Goal: Task Accomplishment & Management: Complete application form

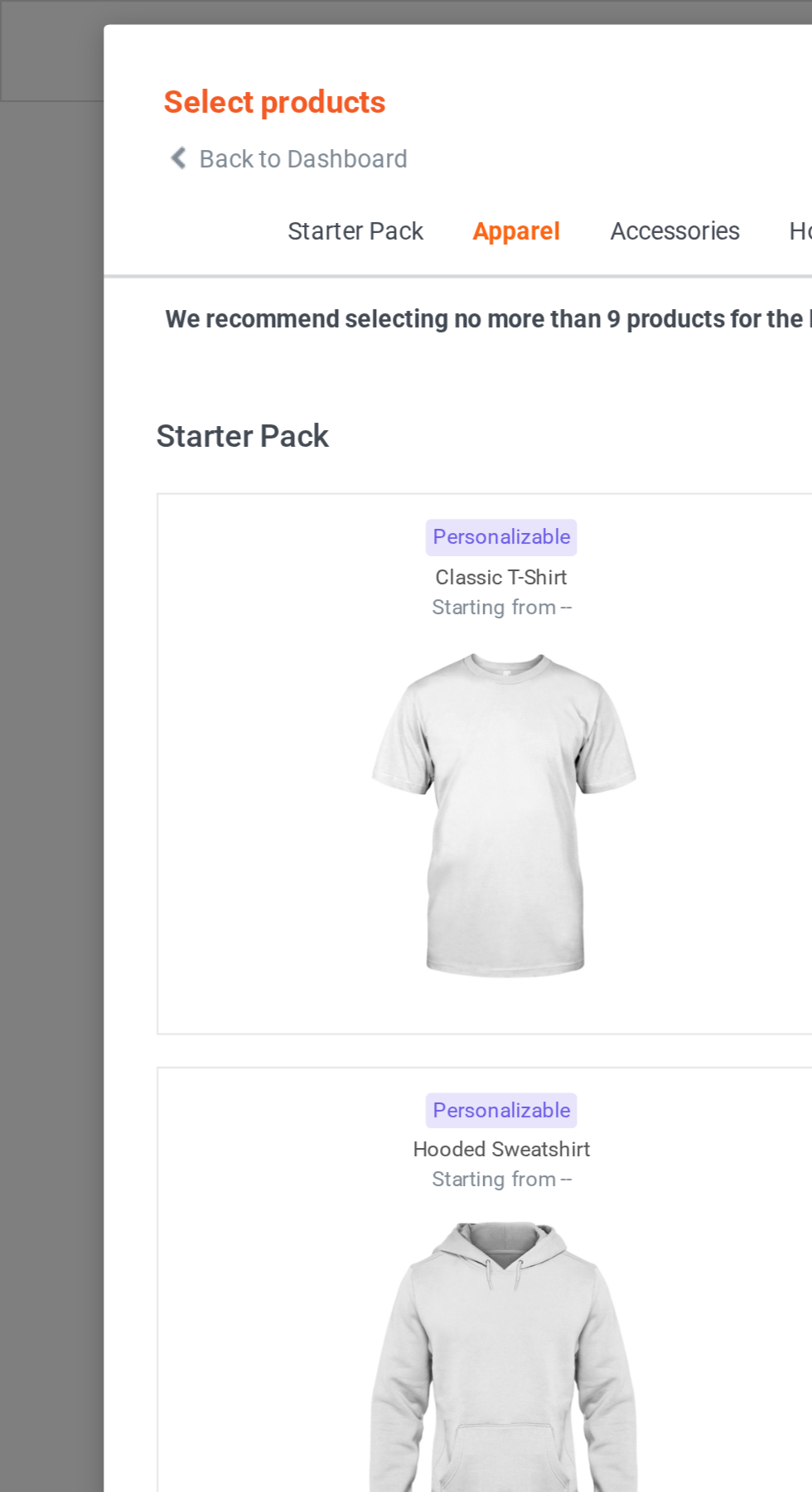
scroll to position [887, 0]
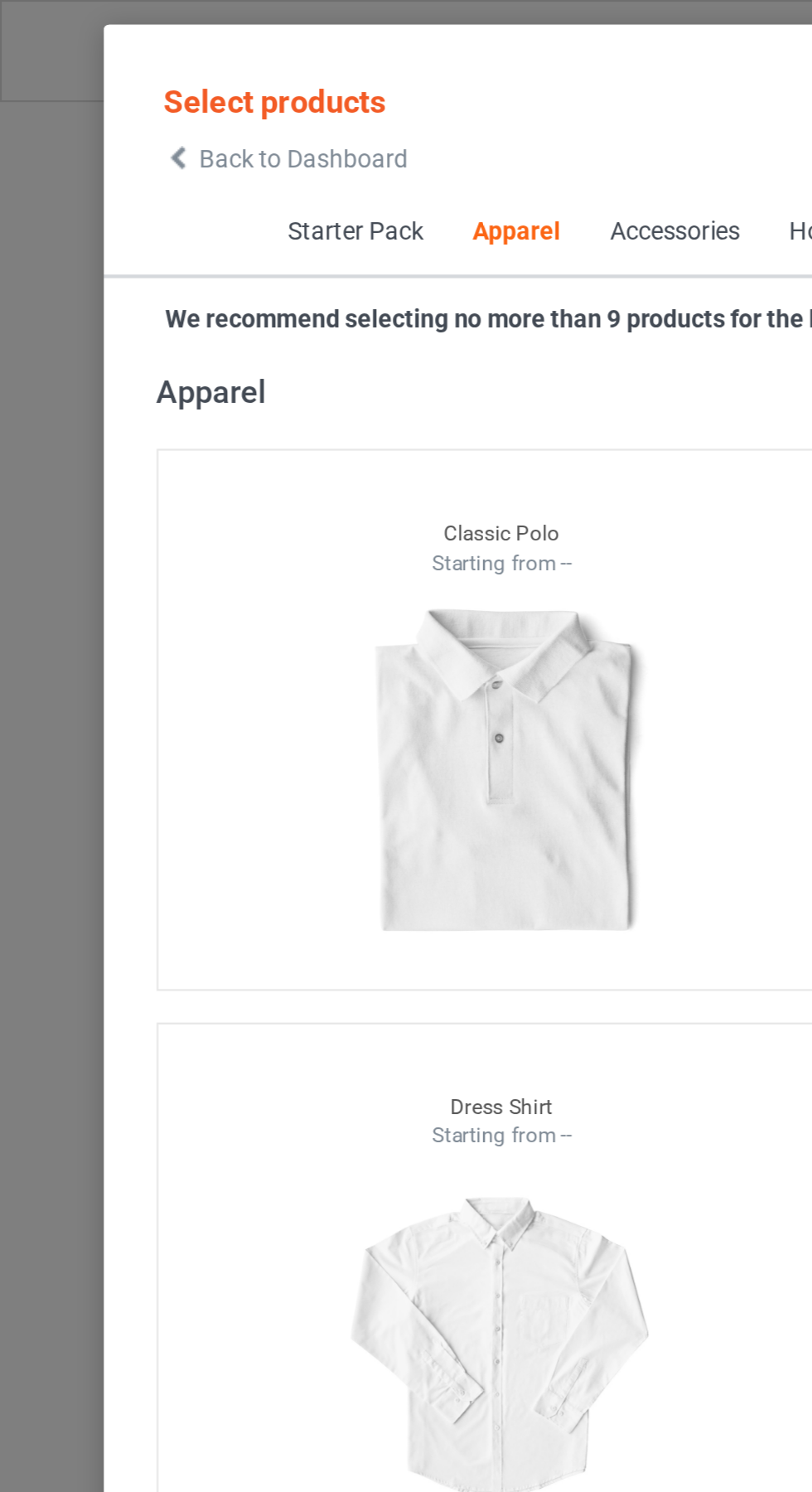
click at [105, 79] on span "Back to Dashboard" at bounding box center [142, 75] width 98 height 13
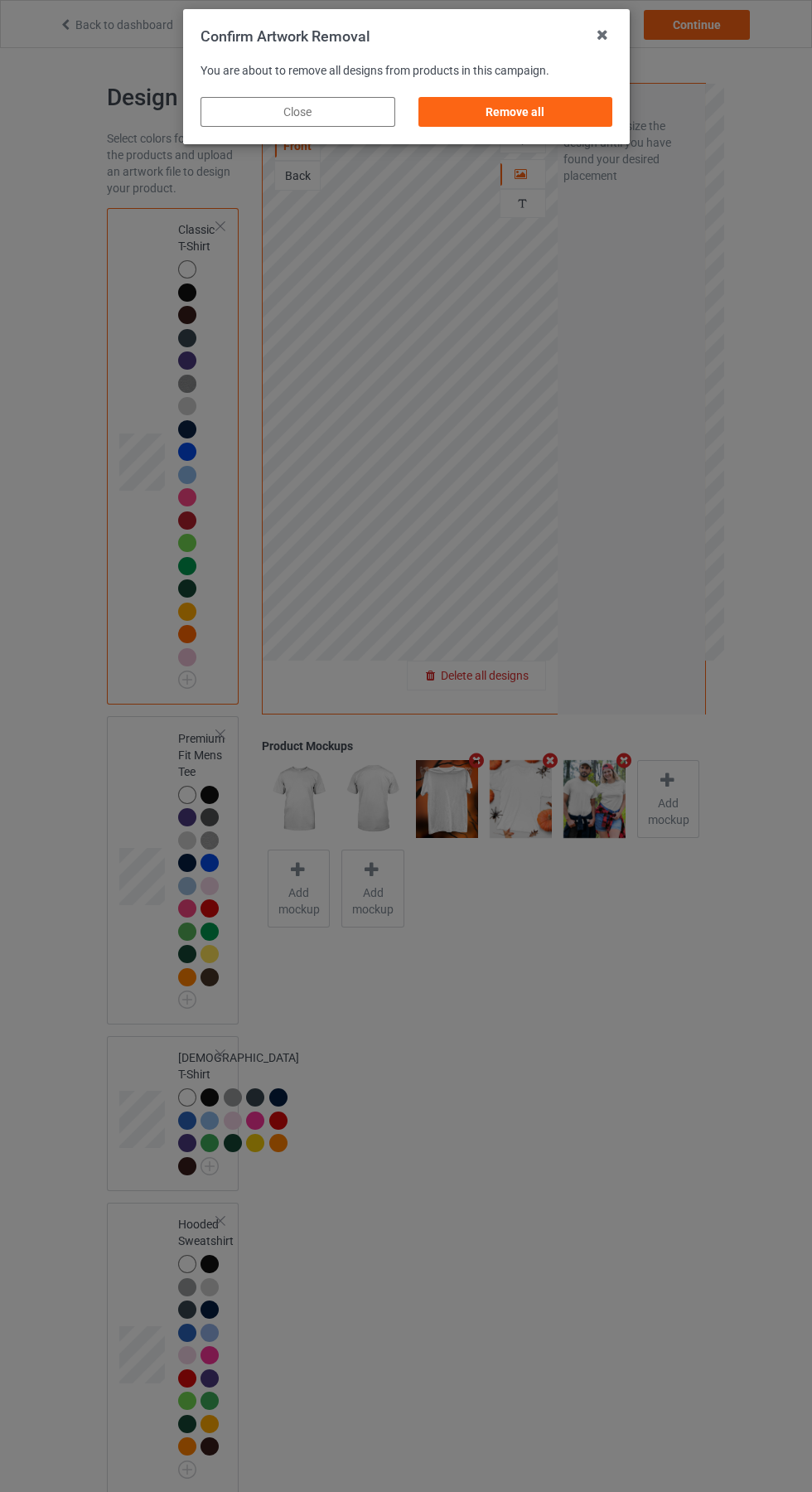
click at [522, 104] on div "Remove all" at bounding box center [515, 112] width 195 height 30
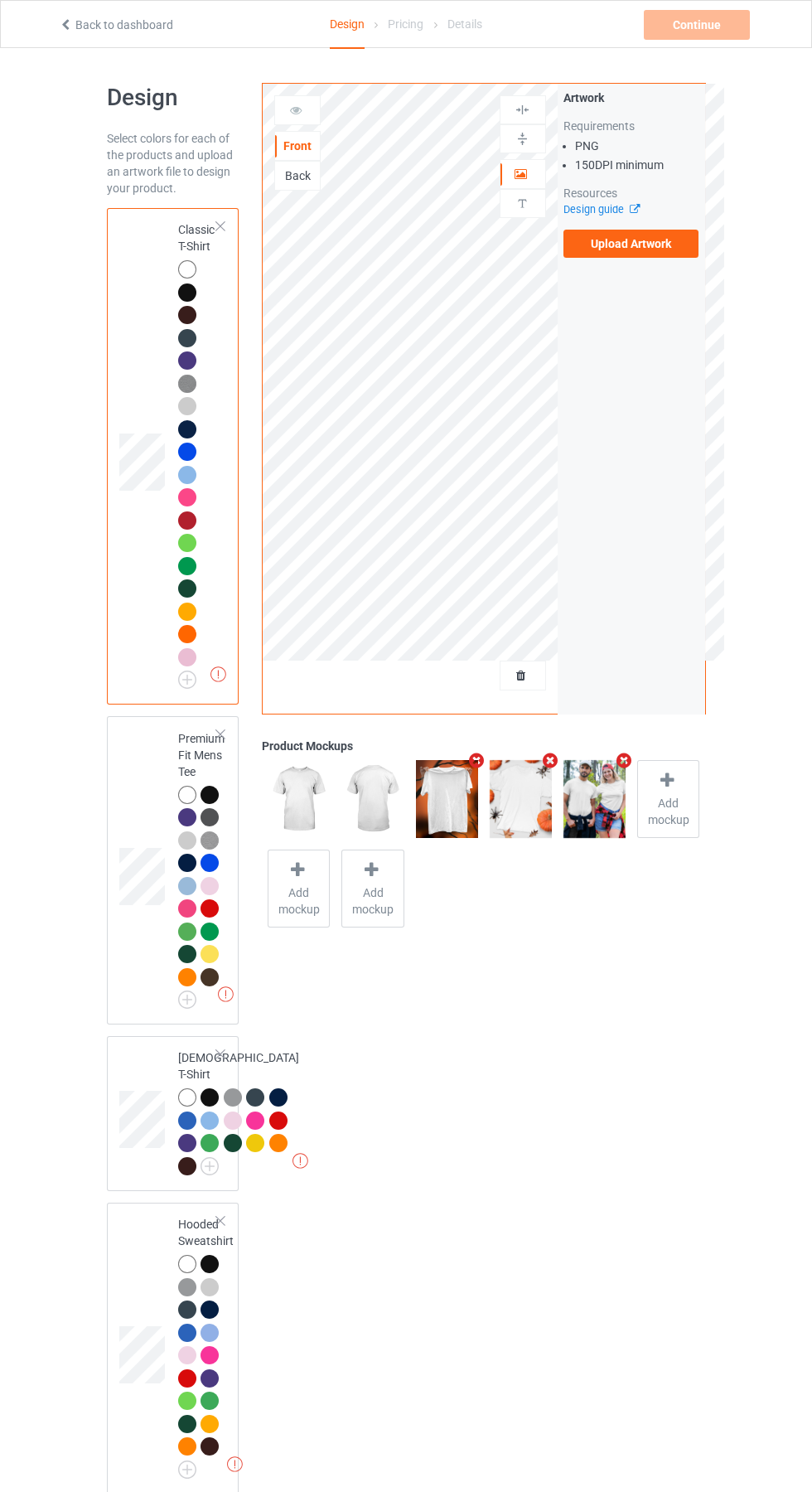
click at [663, 237] on label "Upload Artwork" at bounding box center [631, 244] width 136 height 28
click at [0, 0] on input "Upload Artwork" at bounding box center [0, 0] width 0 height 0
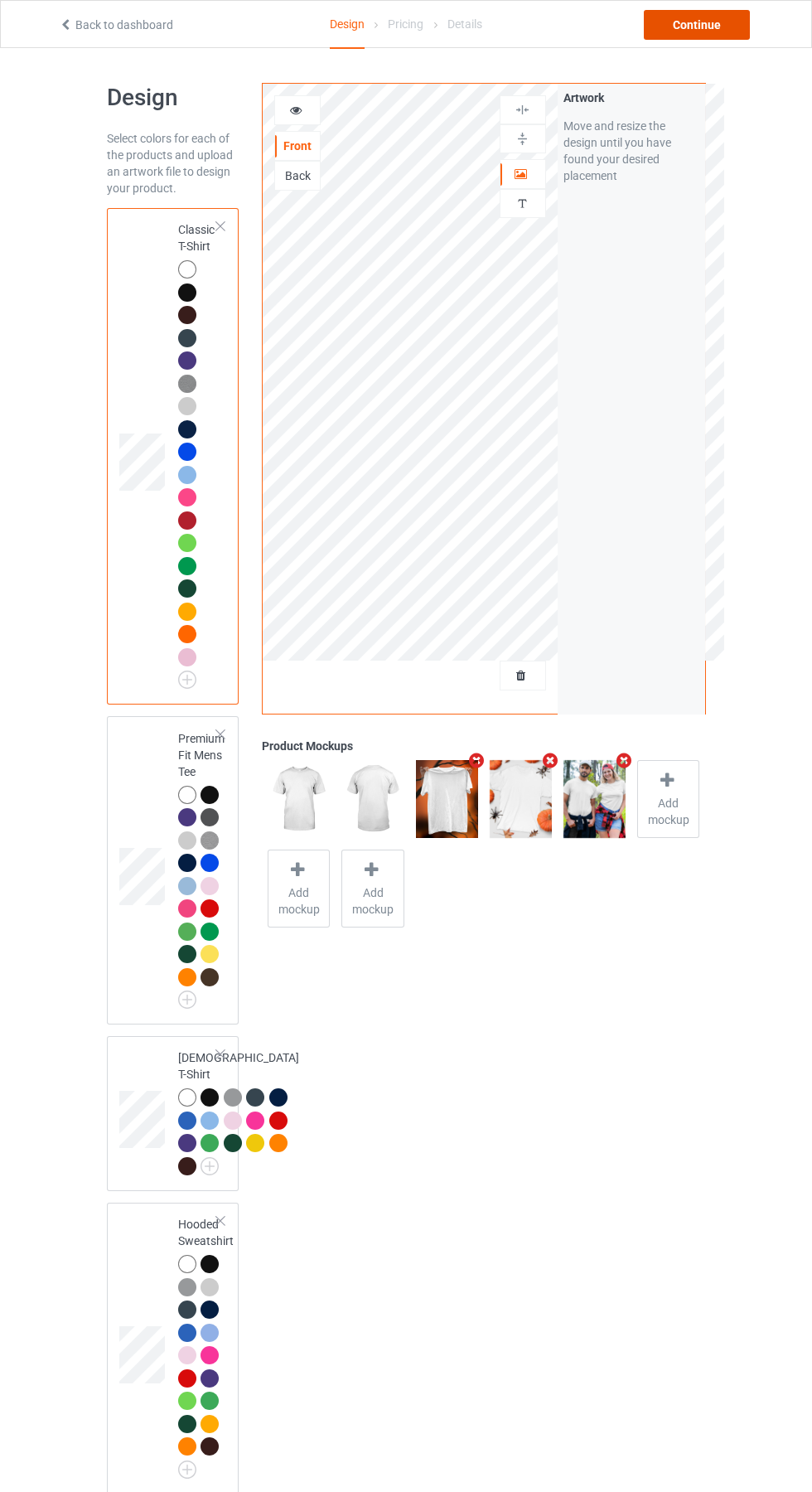
click at [710, 19] on div "Continue" at bounding box center [696, 25] width 106 height 30
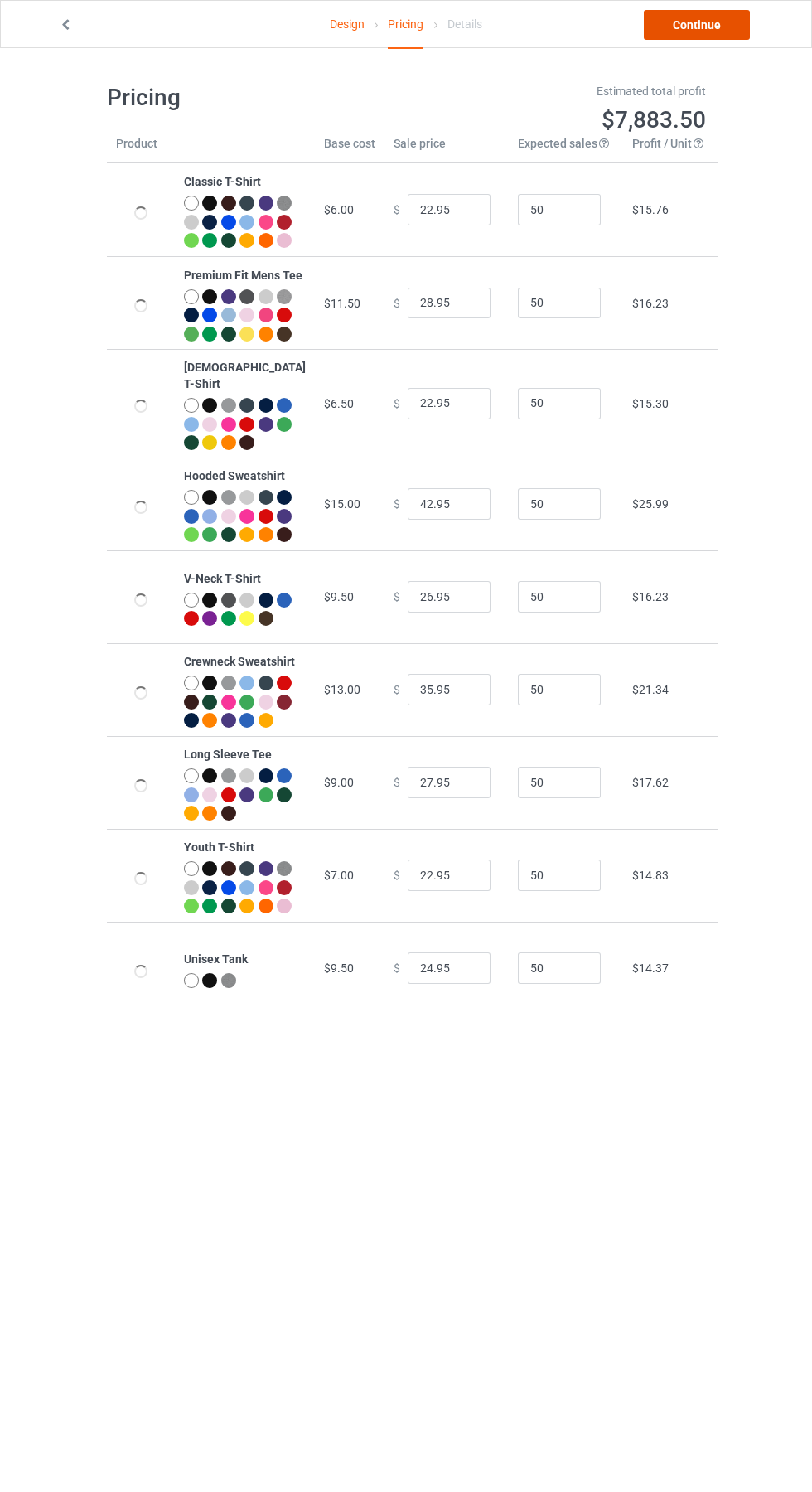
click at [722, 27] on link "Continue" at bounding box center [696, 25] width 106 height 30
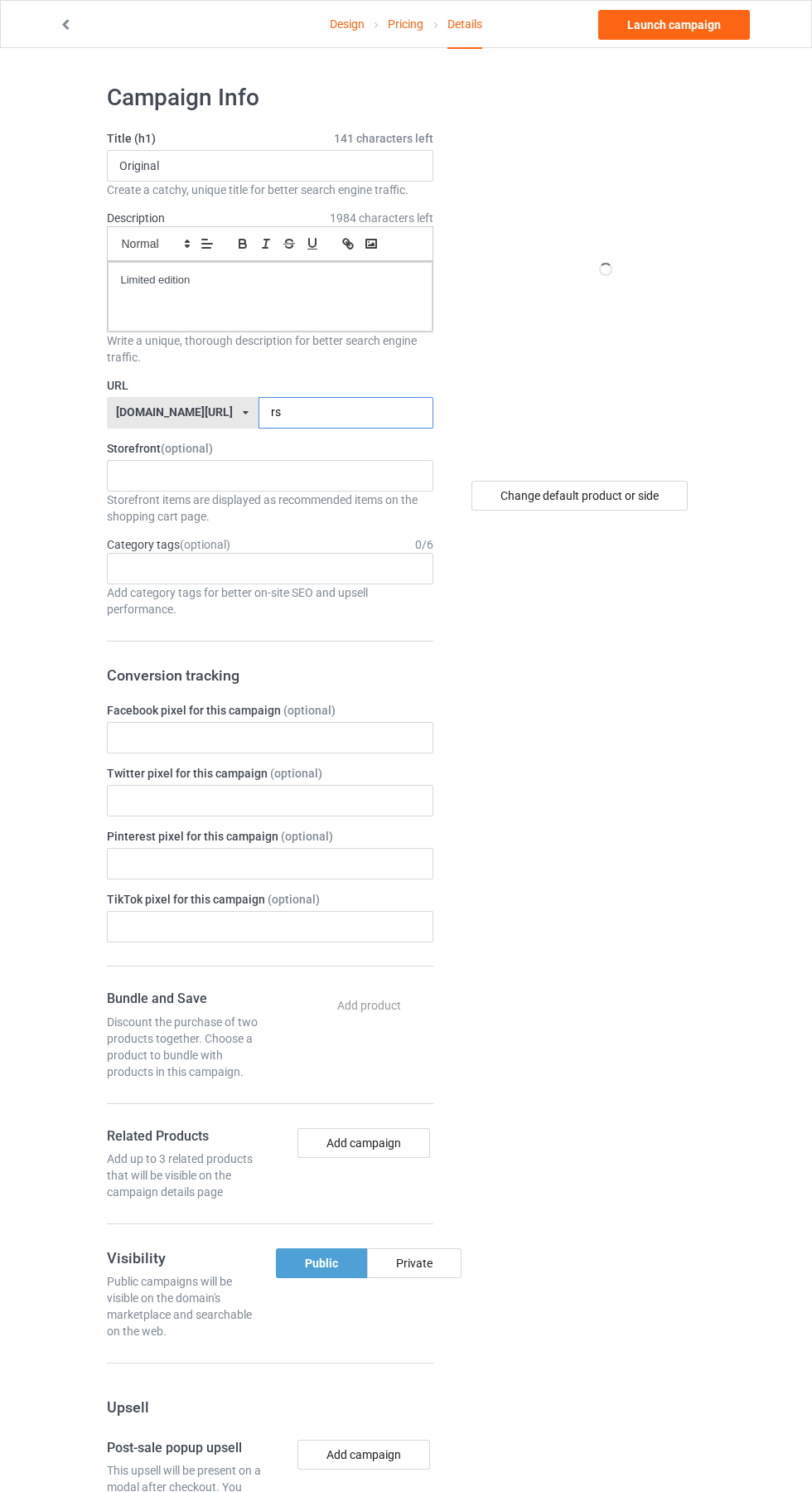
click at [331, 412] on input "rs" at bounding box center [346, 413] width 175 height 32
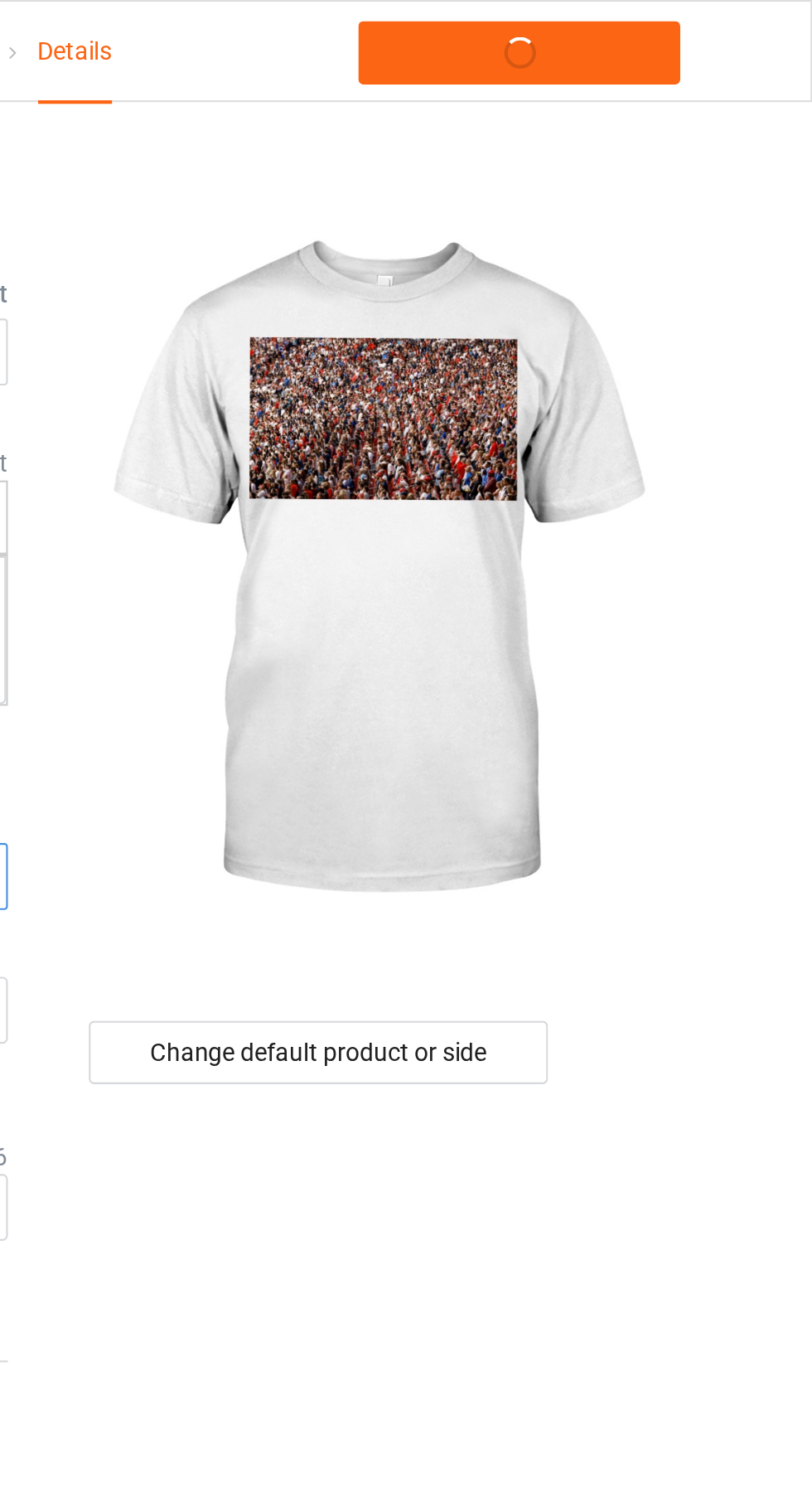
type input "rs9"
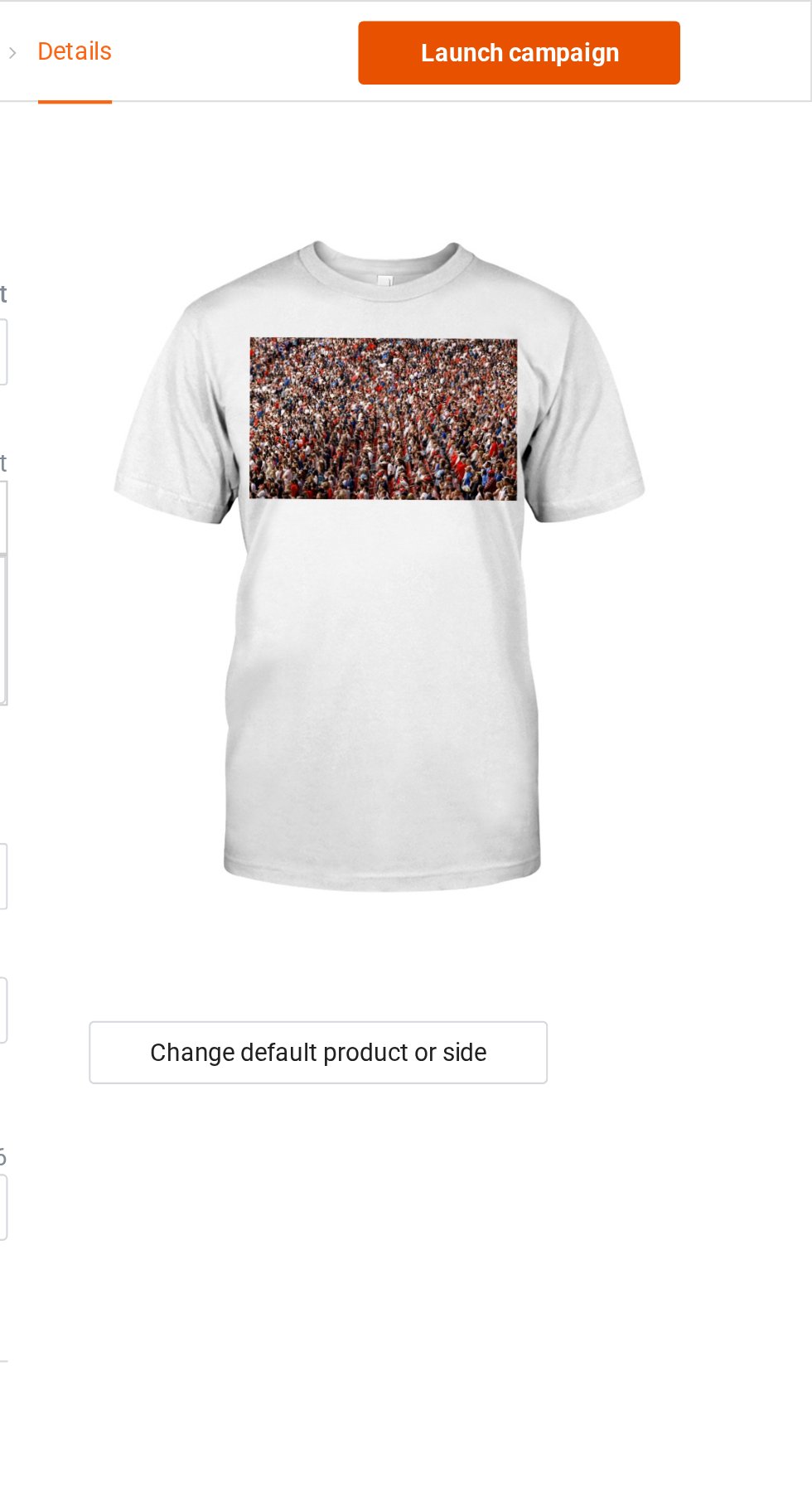
click at [700, 22] on link "Launch campaign" at bounding box center [674, 25] width 152 height 30
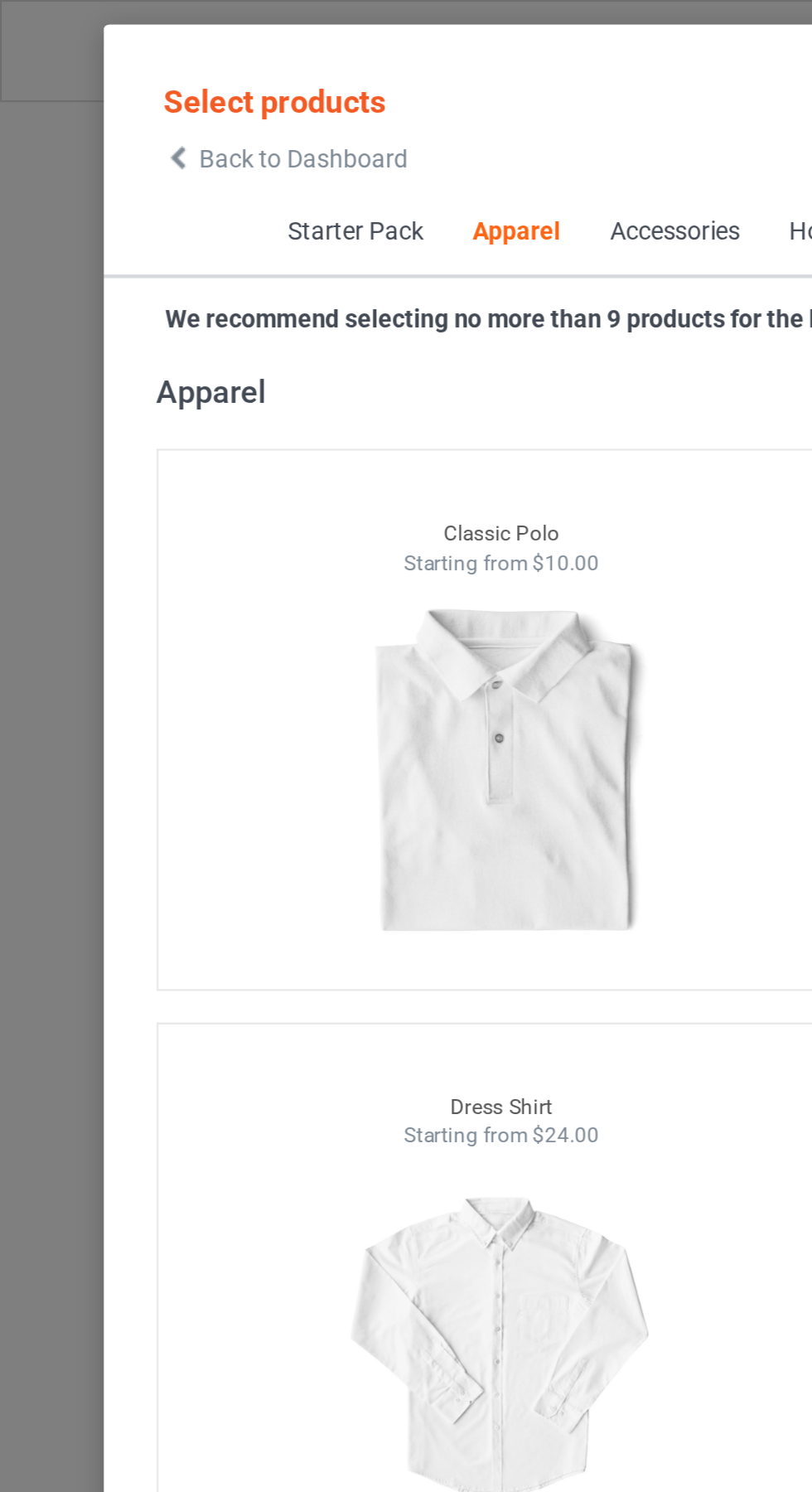
click at [83, 75] on icon at bounding box center [84, 75] width 14 height 12
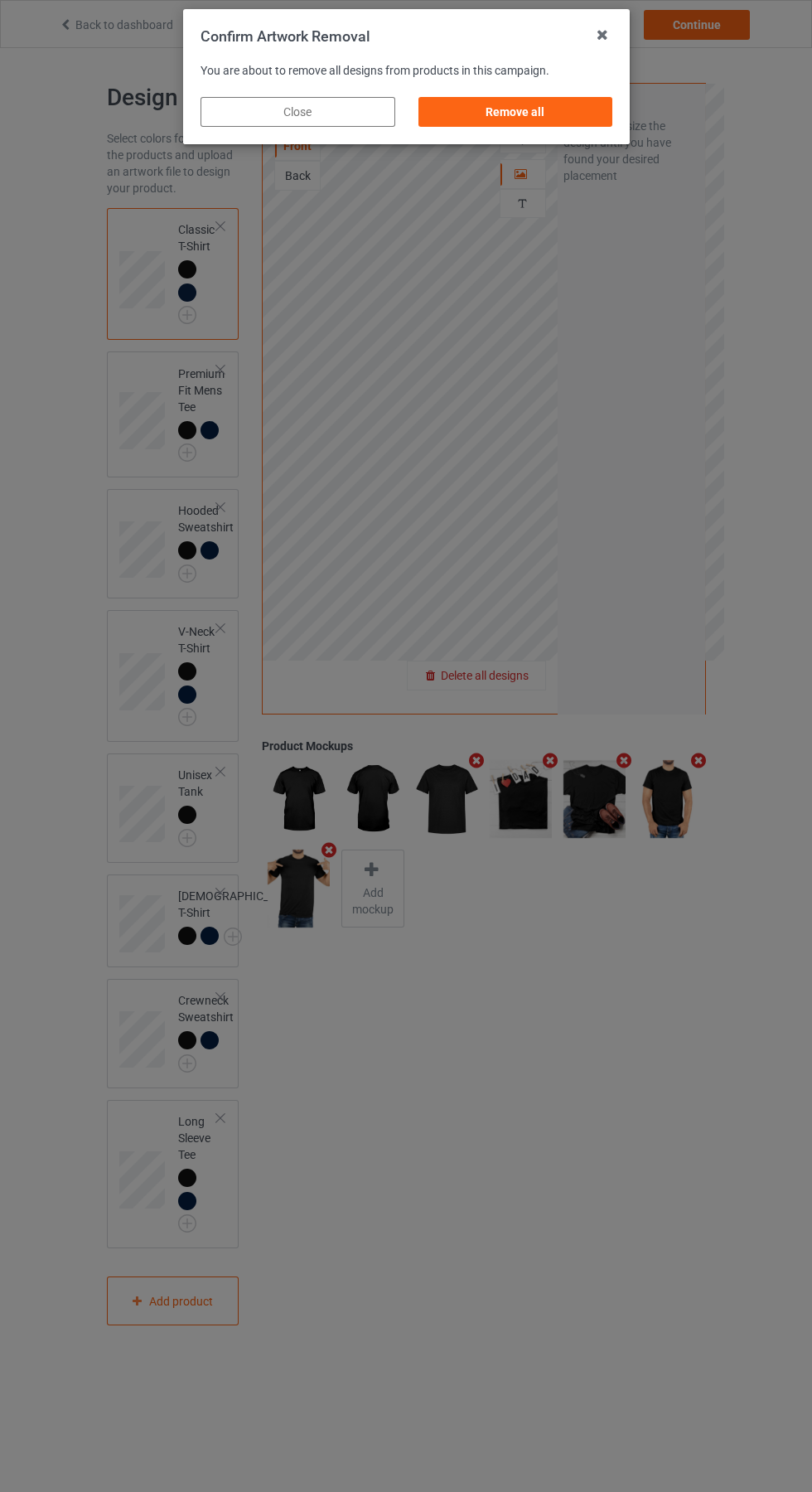
click at [517, 120] on div "Remove all" at bounding box center [515, 112] width 195 height 30
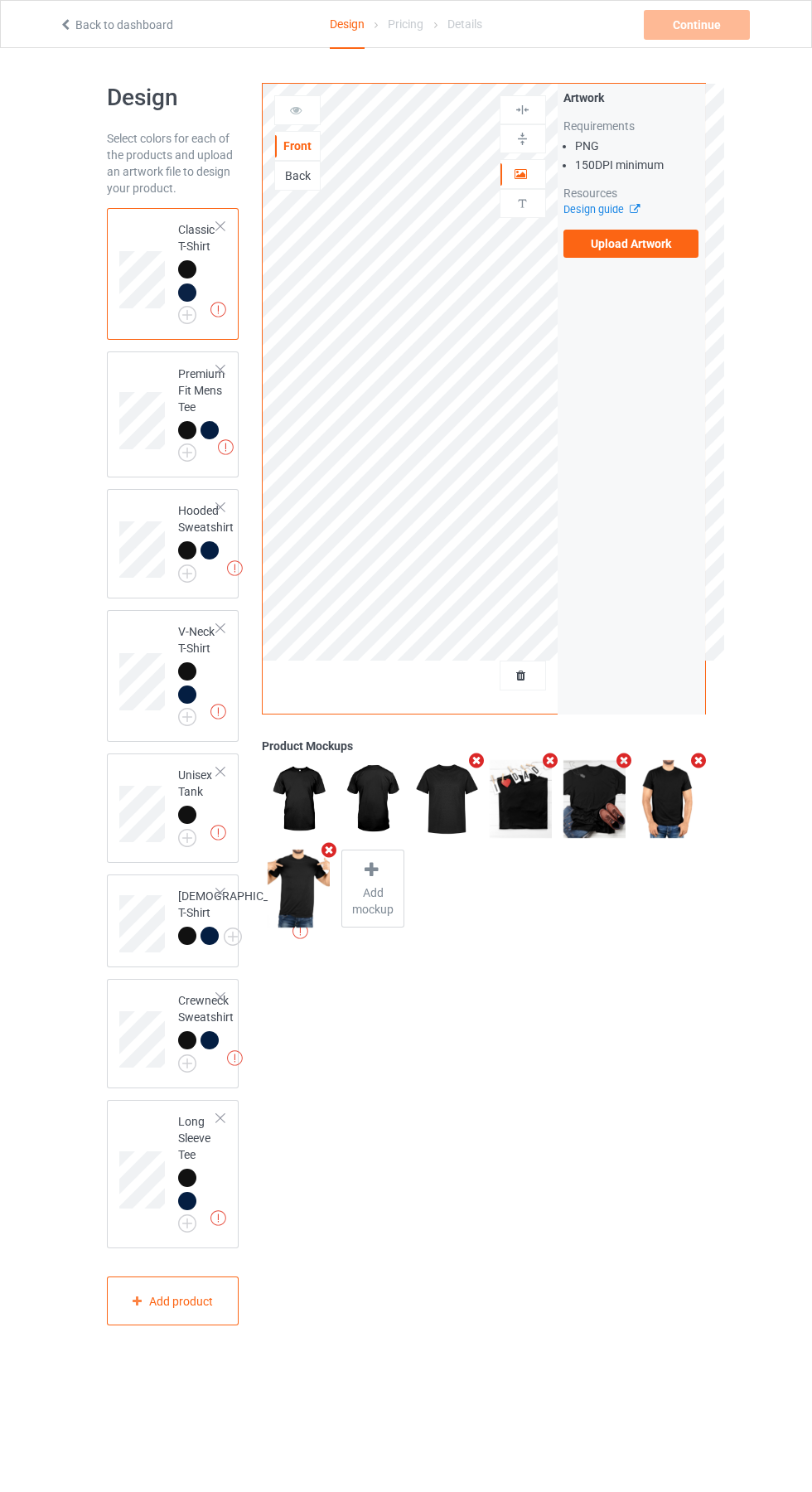
click at [665, 244] on label "Upload Artwork" at bounding box center [631, 244] width 136 height 28
click at [0, 0] on input "Upload Artwork" at bounding box center [0, 0] width 0 height 0
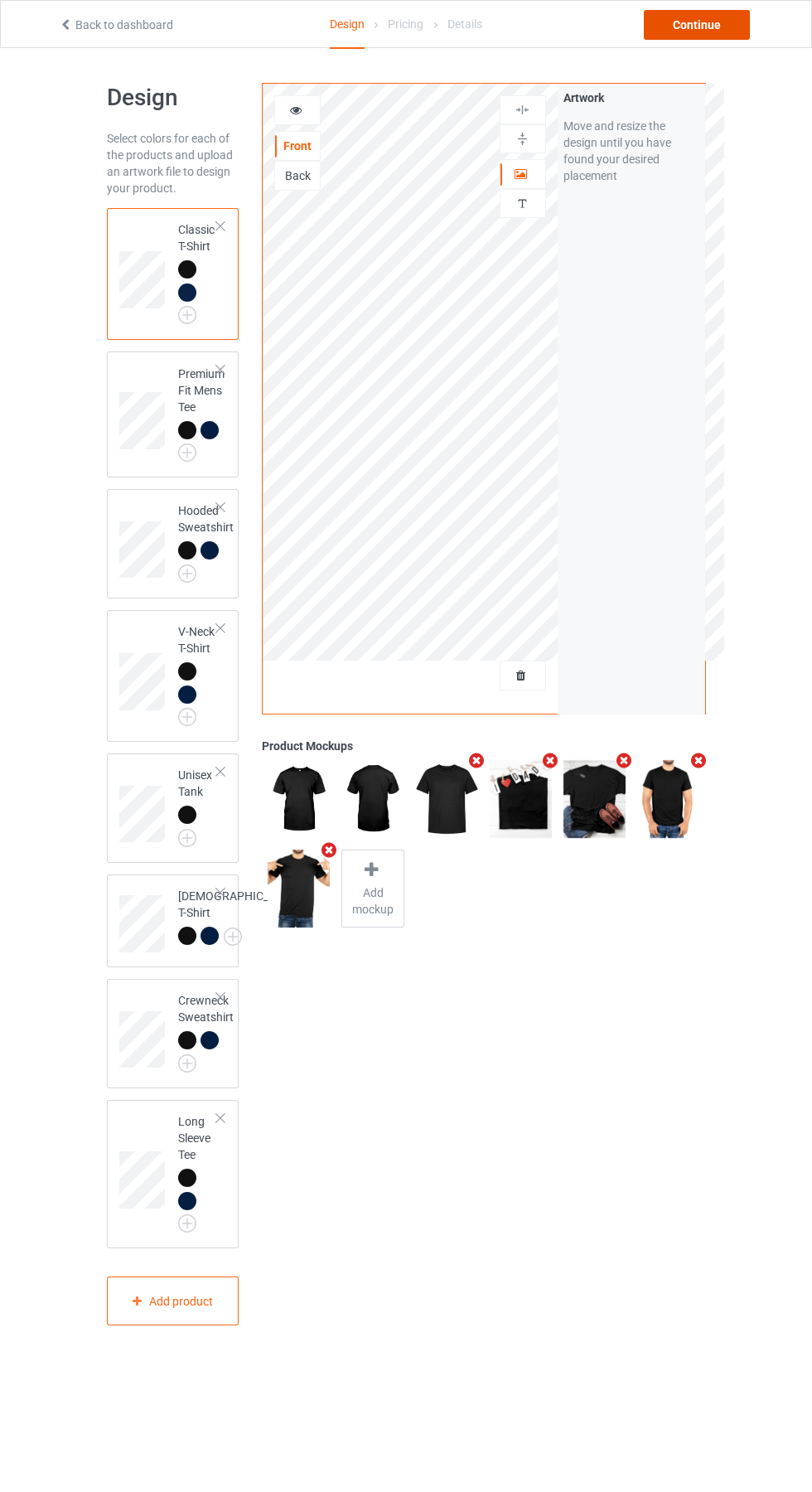
click at [725, 34] on div "Continue" at bounding box center [696, 25] width 106 height 30
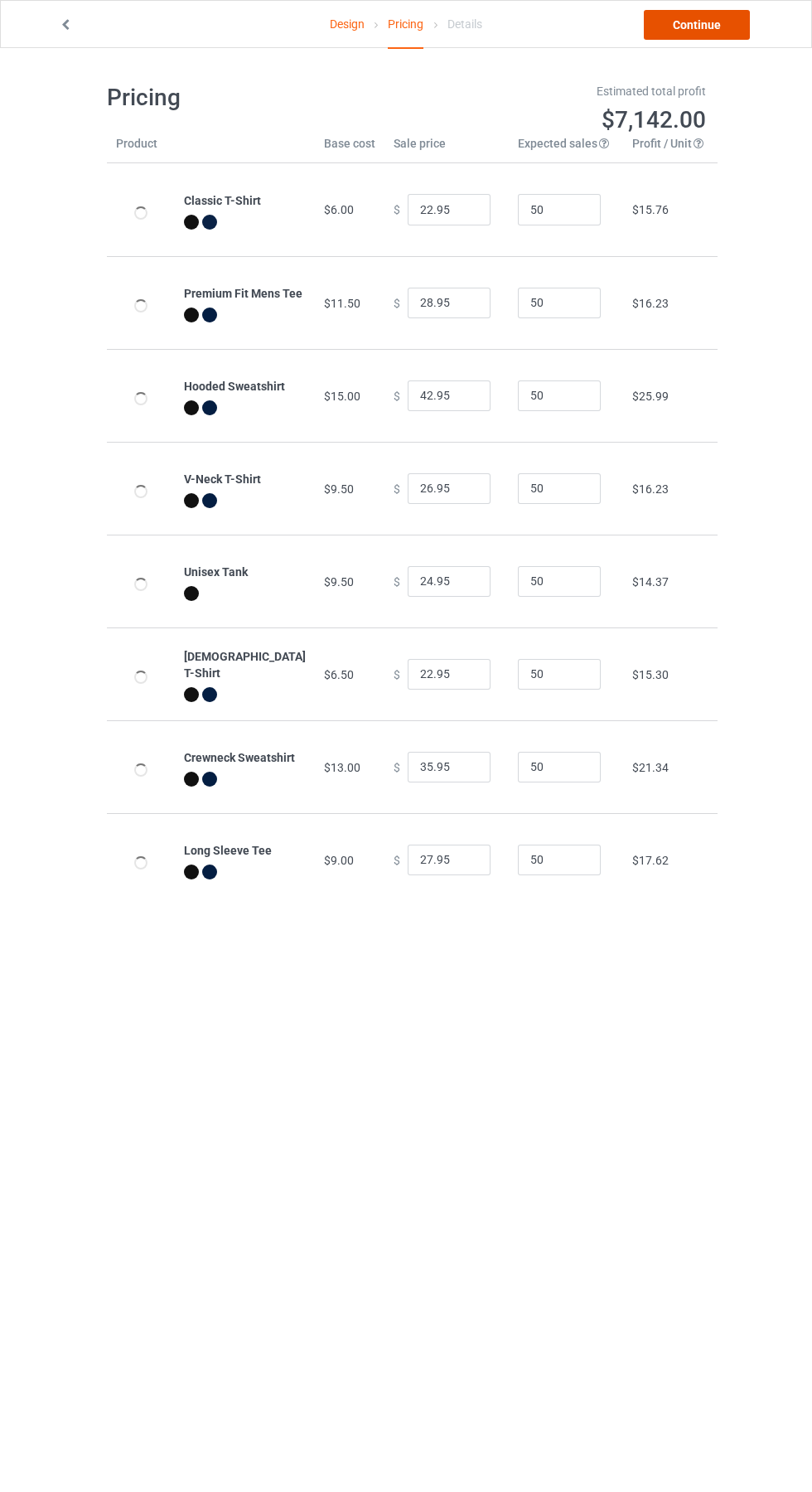
click at [722, 25] on link "Continue" at bounding box center [696, 25] width 106 height 30
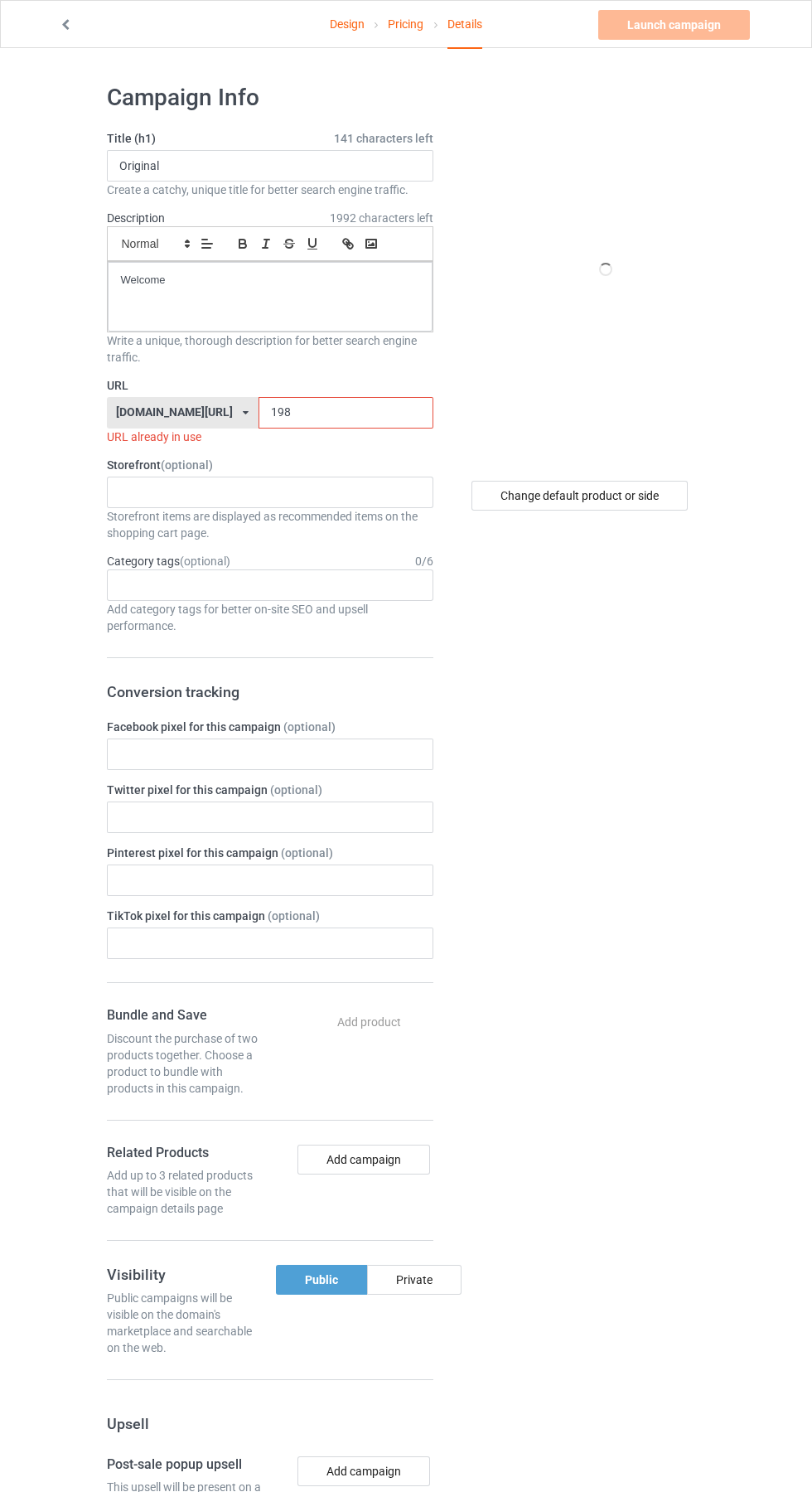
click at [336, 412] on input "198" at bounding box center [346, 413] width 175 height 32
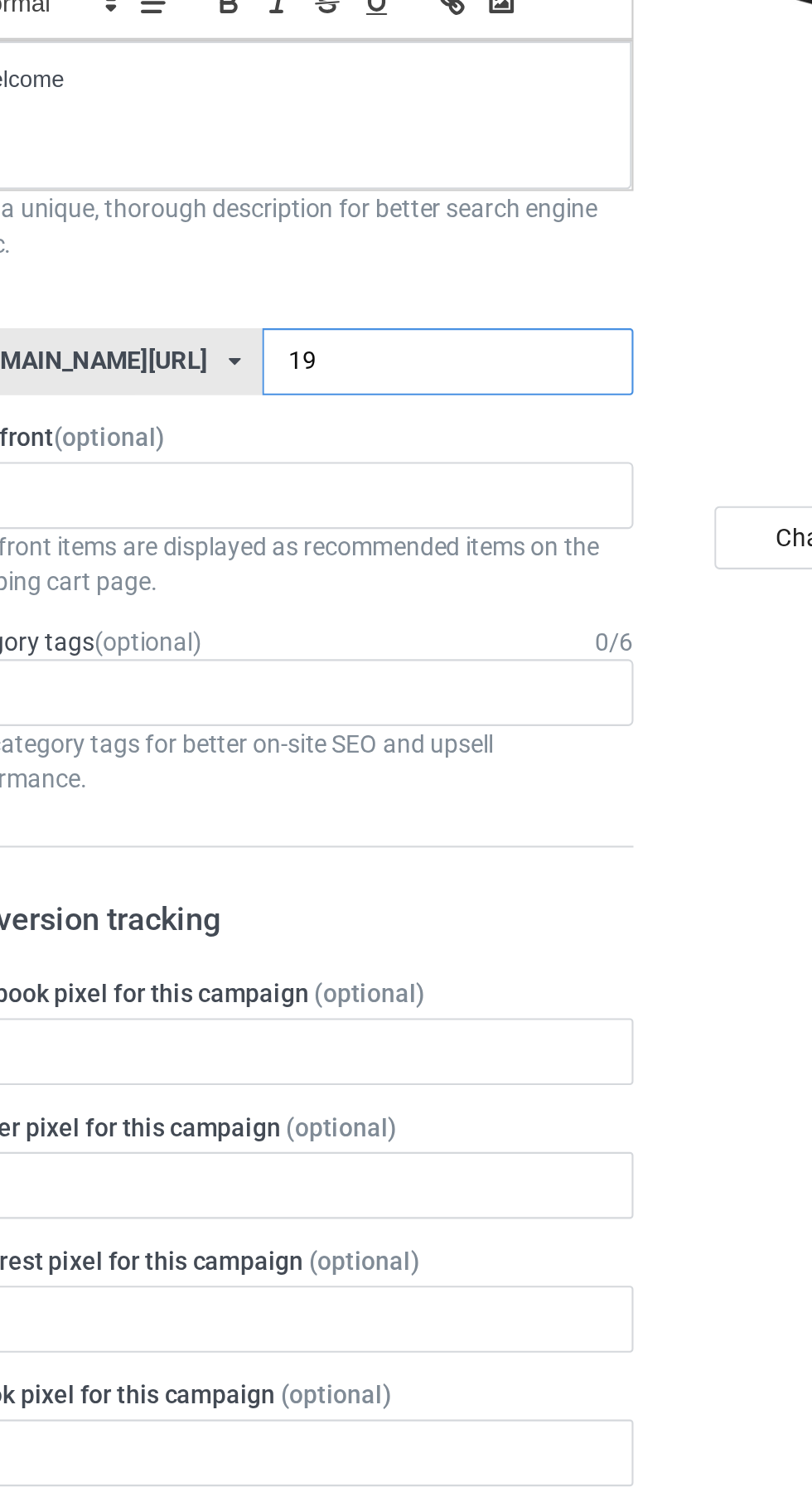
type input "193"
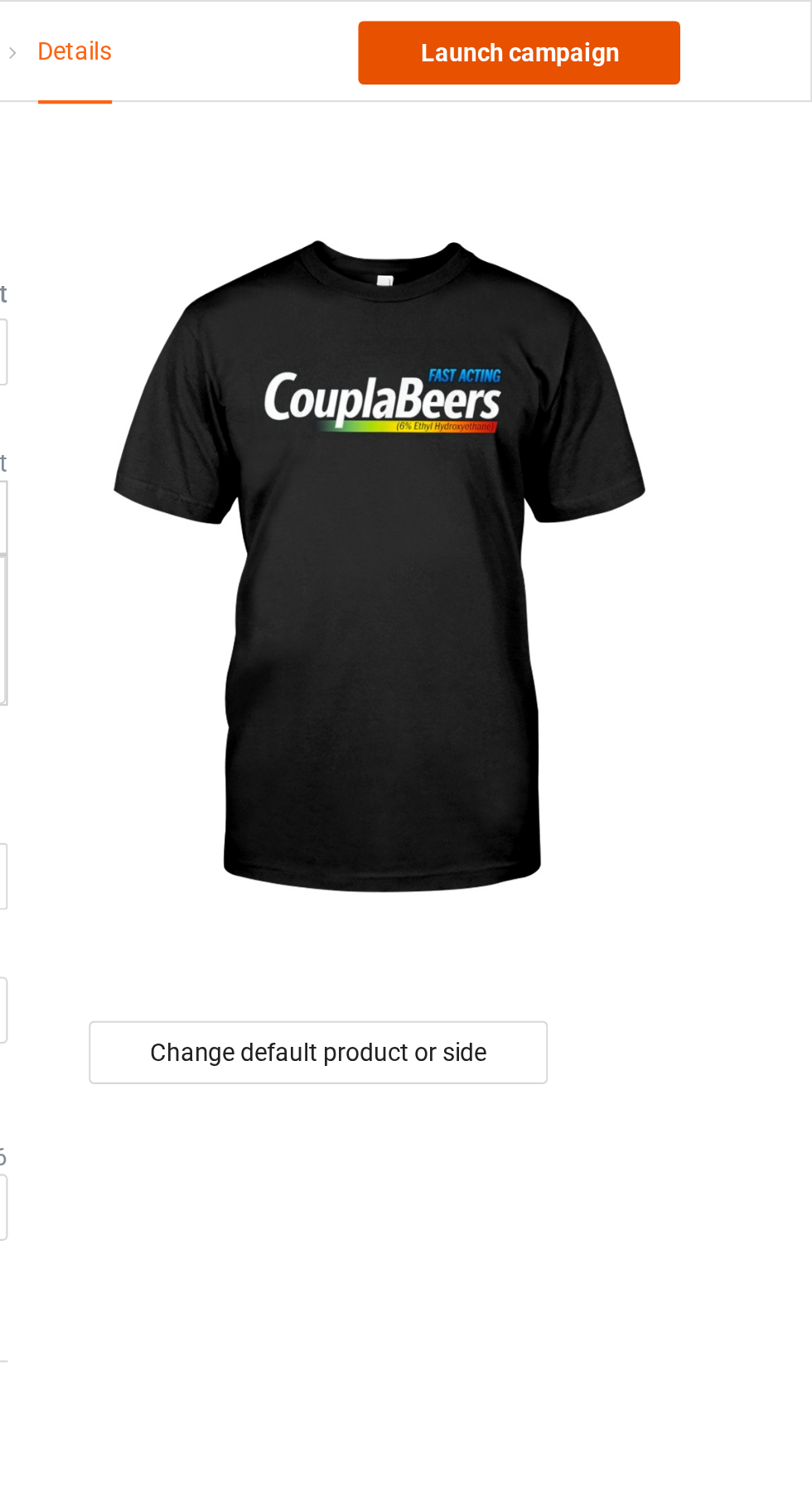
click at [708, 29] on link "Launch campaign" at bounding box center [674, 25] width 152 height 30
